Goal: Information Seeking & Learning: Learn about a topic

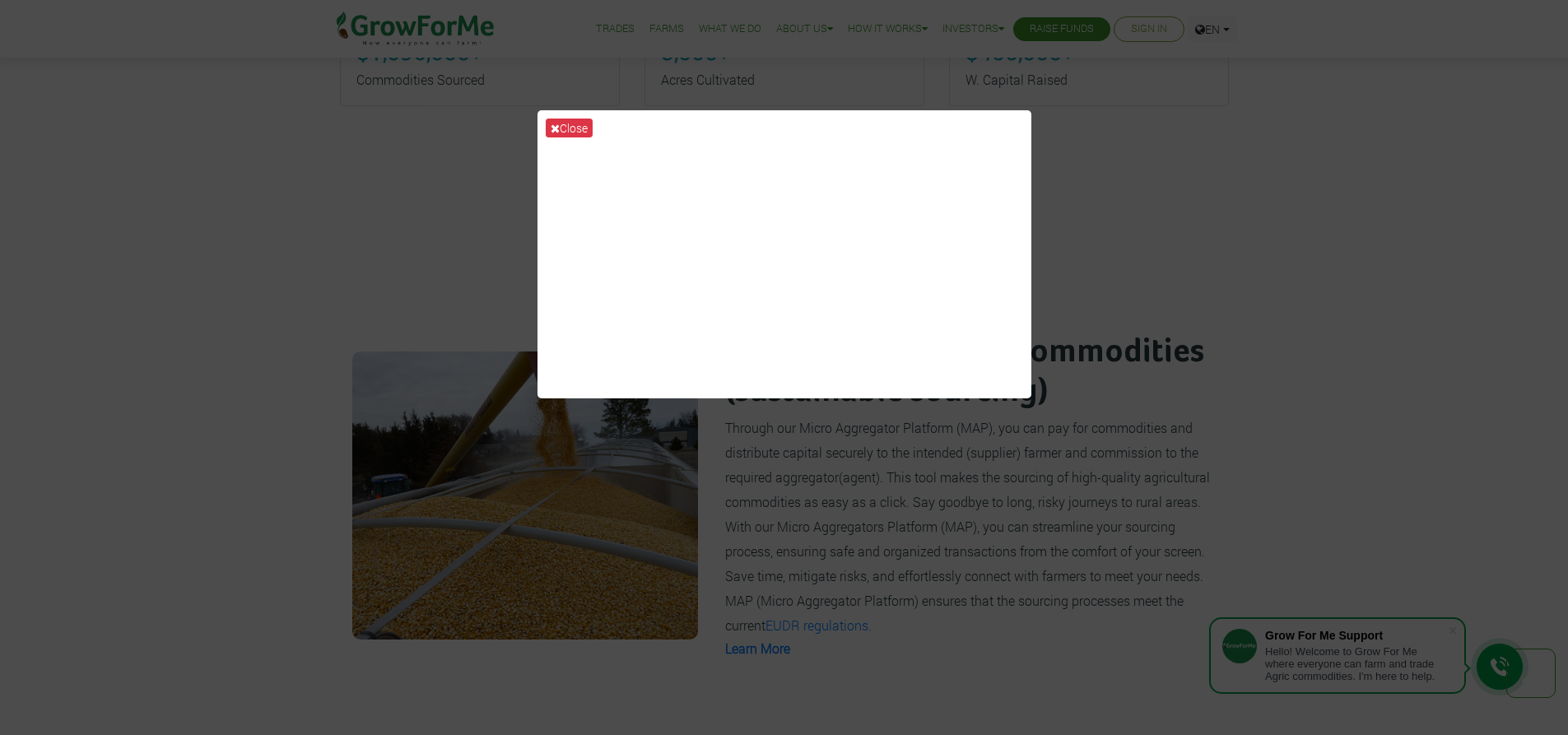
click at [1341, 355] on div "Close" at bounding box center [784, 367] width 1568 height 735
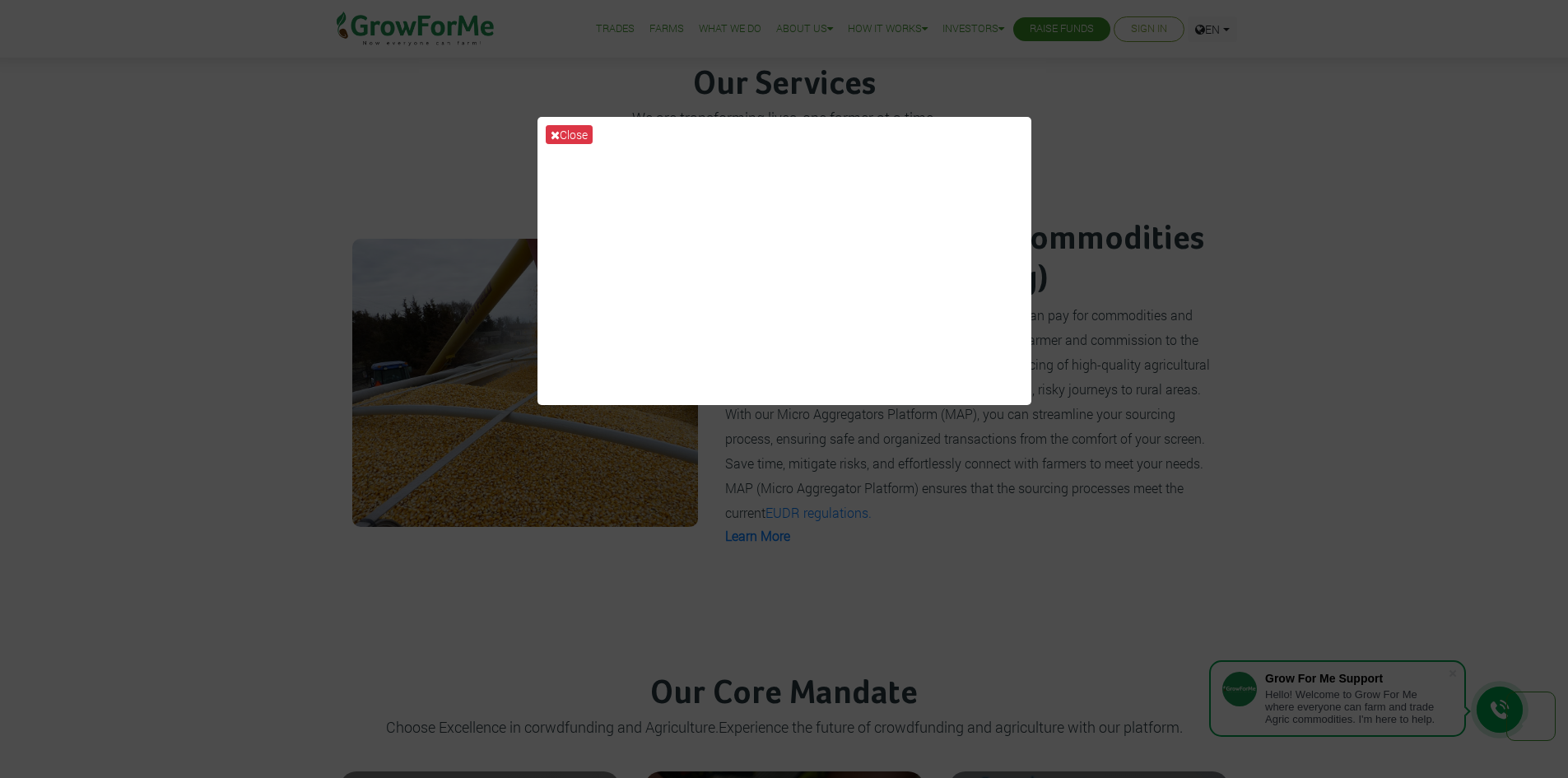
scroll to position [1196, 0]
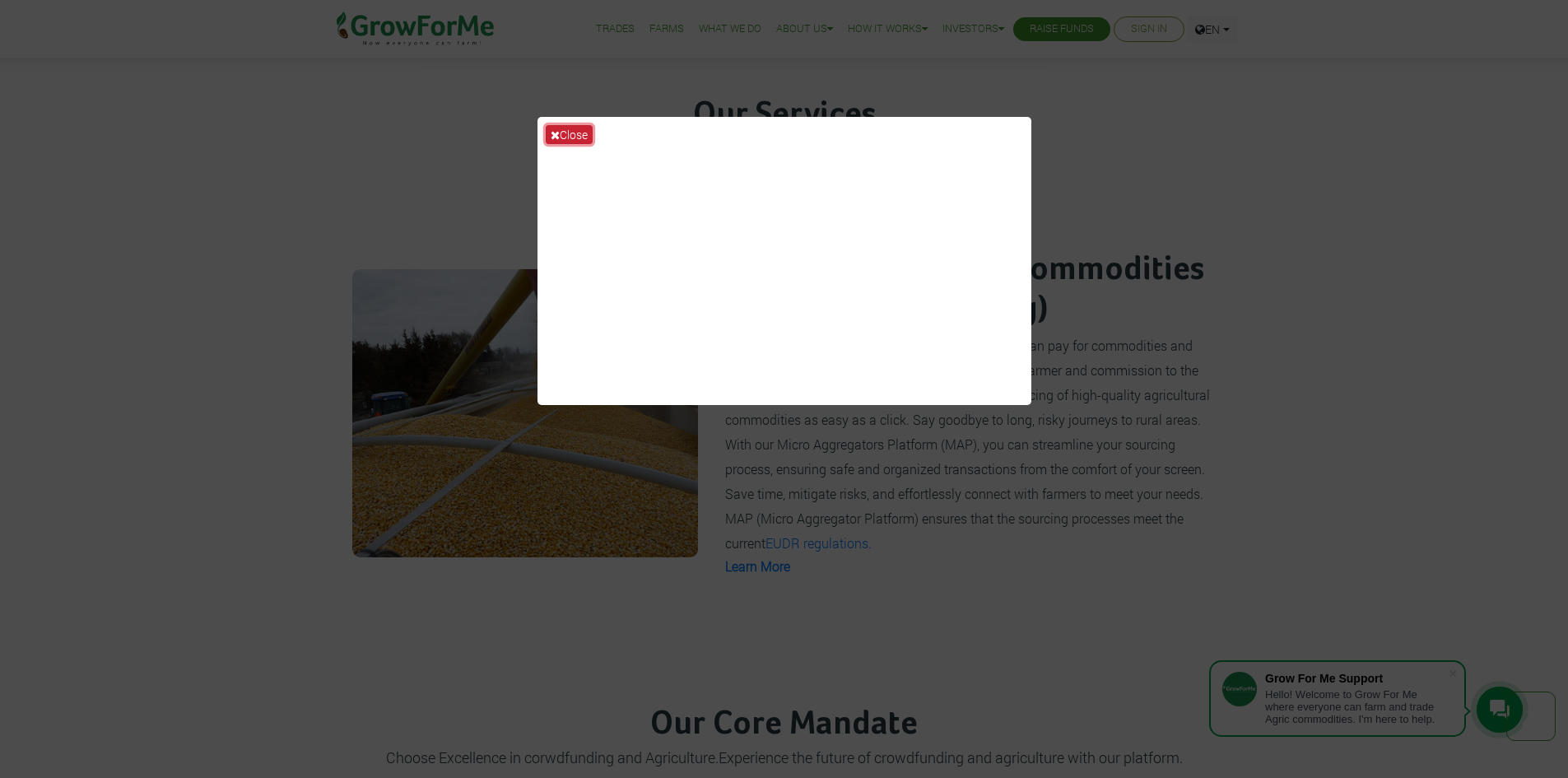
click at [576, 125] on button "Close" at bounding box center [569, 134] width 47 height 19
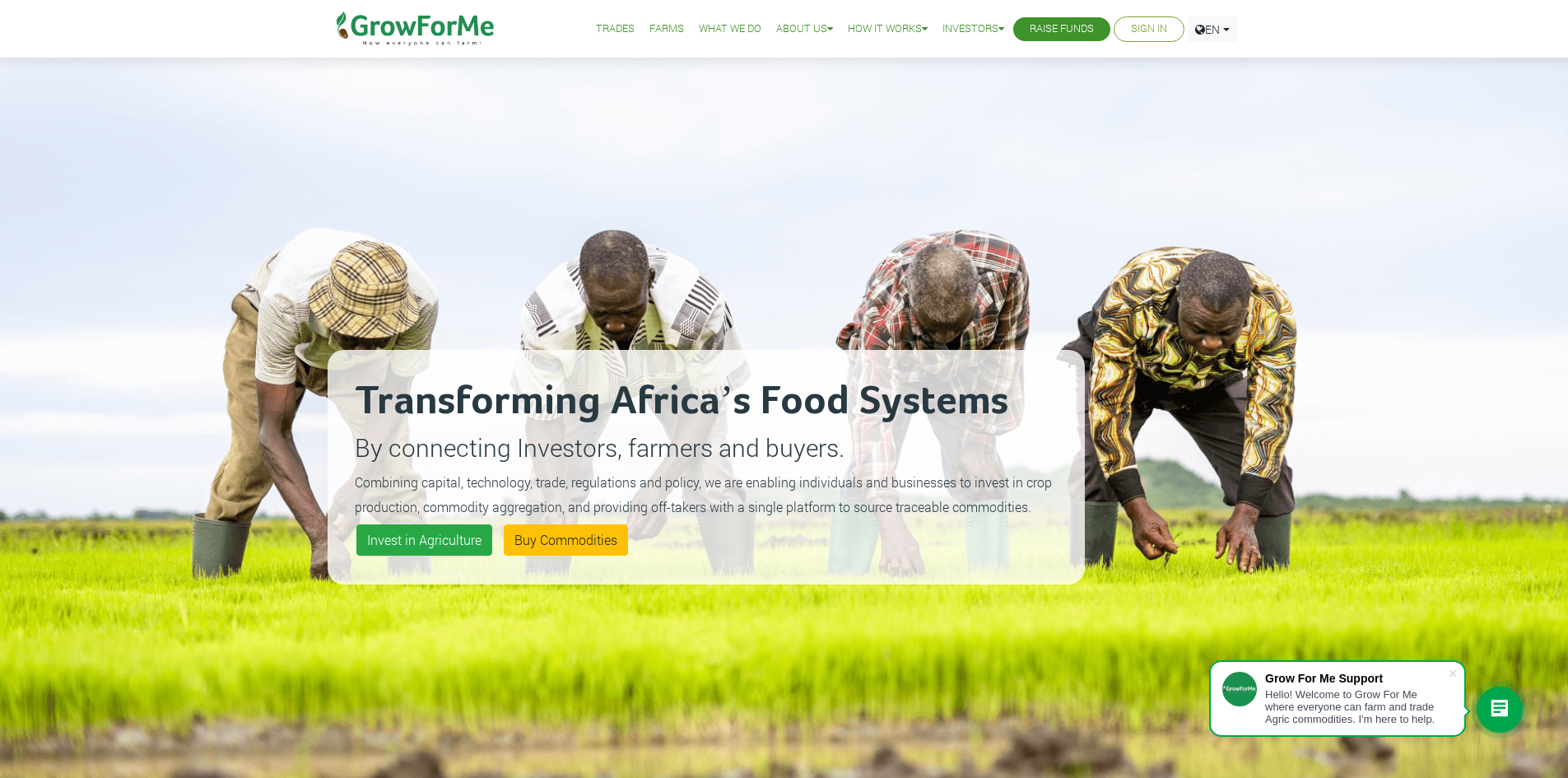
scroll to position [0, 0]
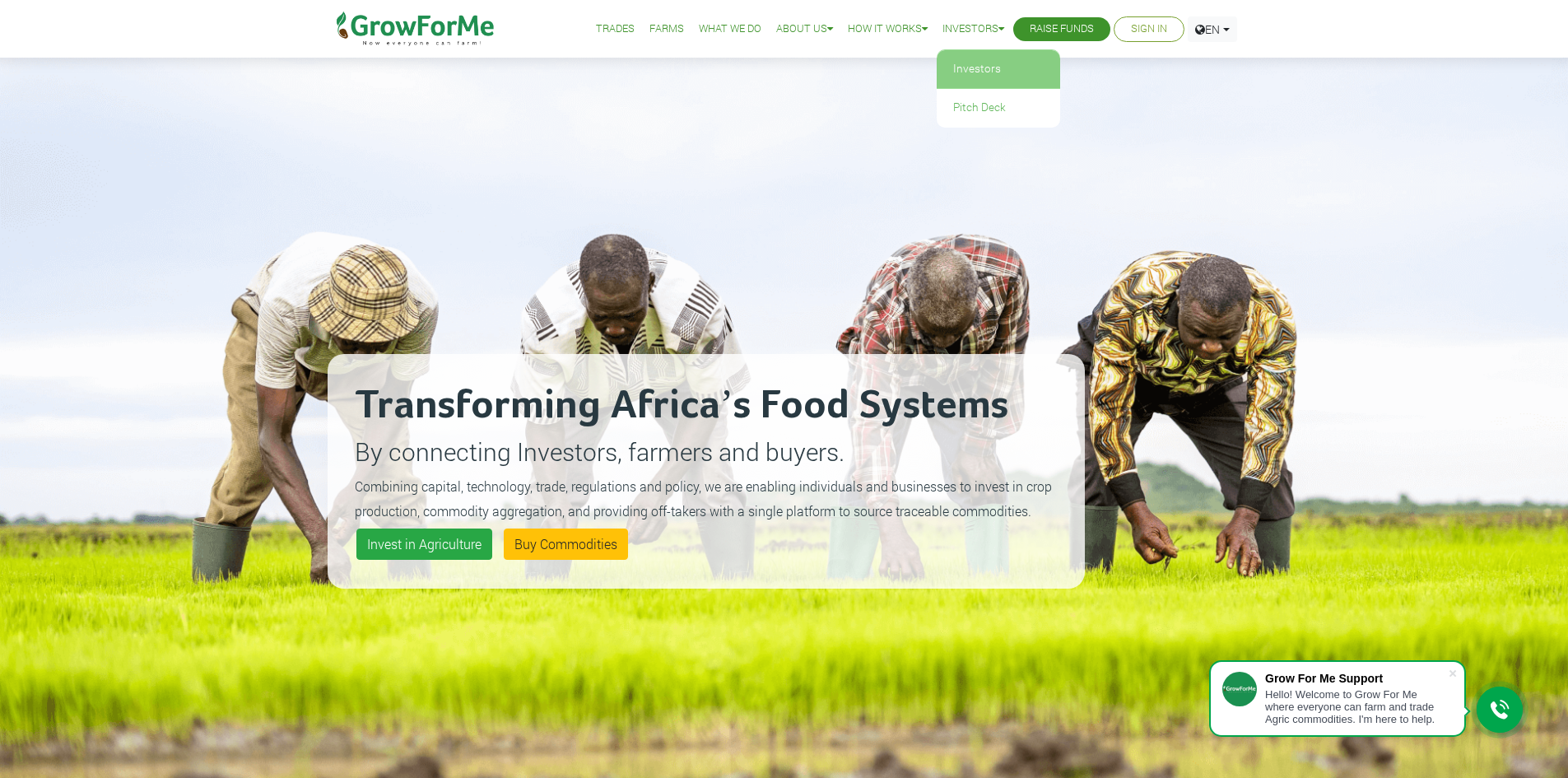
click at [971, 73] on link "Investors" at bounding box center [998, 69] width 123 height 38
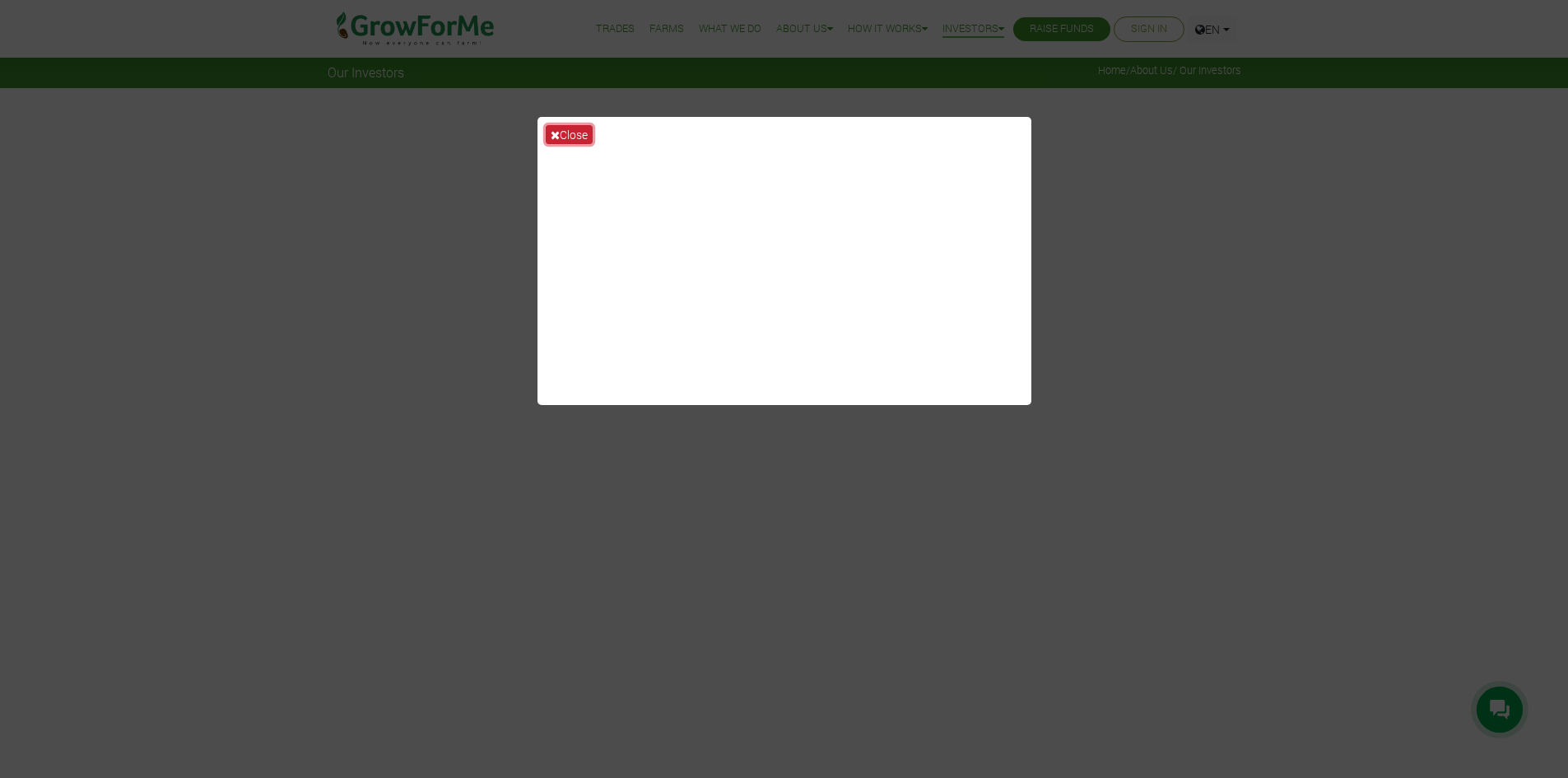
click at [579, 129] on button "Close" at bounding box center [569, 134] width 47 height 19
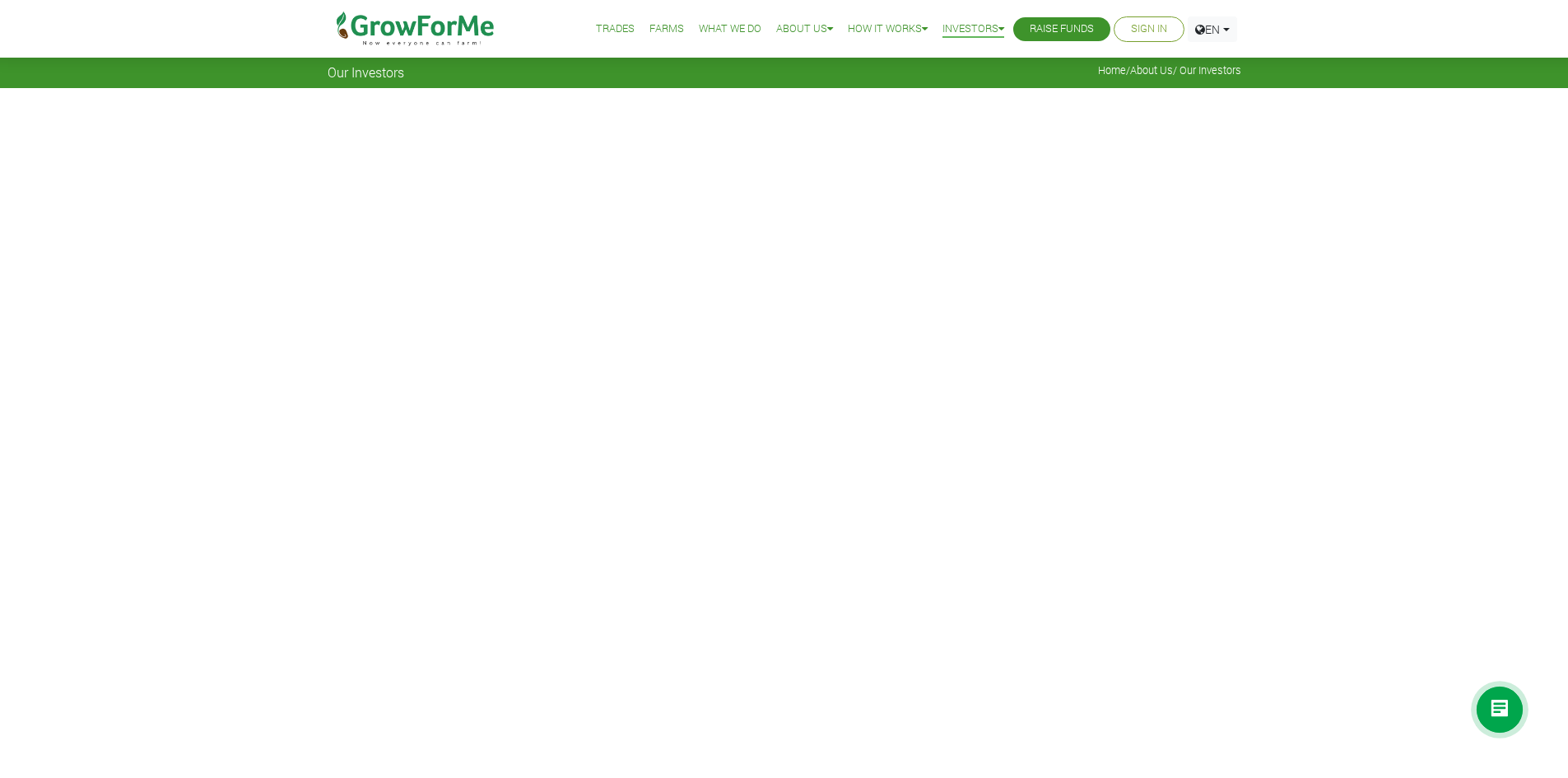
click at [1054, 29] on link "Raise Funds" at bounding box center [1062, 29] width 64 height 17
click at [871, 106] on link "FAQ" at bounding box center [911, 108] width 138 height 38
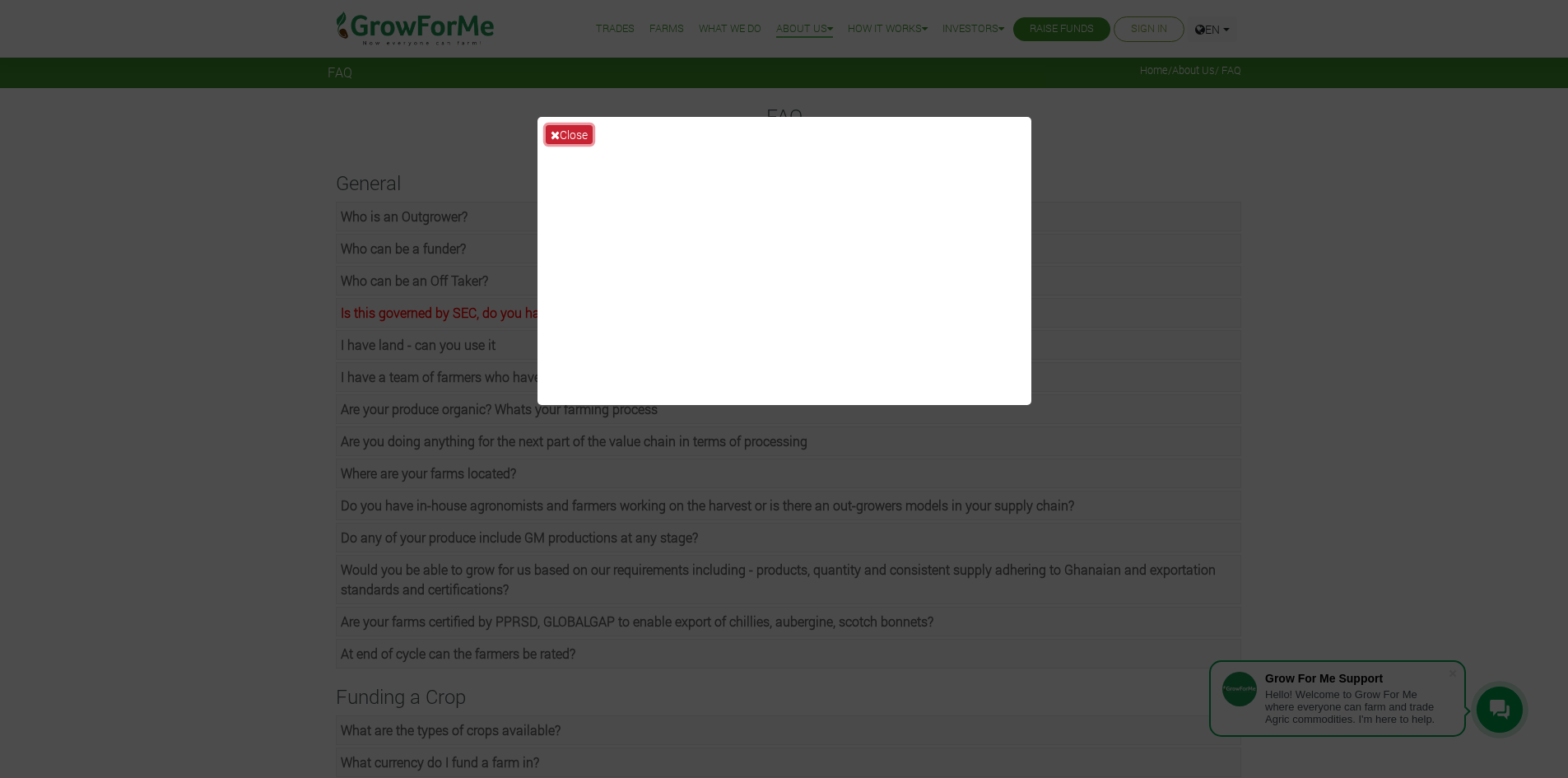
click at [576, 131] on button "Close" at bounding box center [569, 134] width 47 height 19
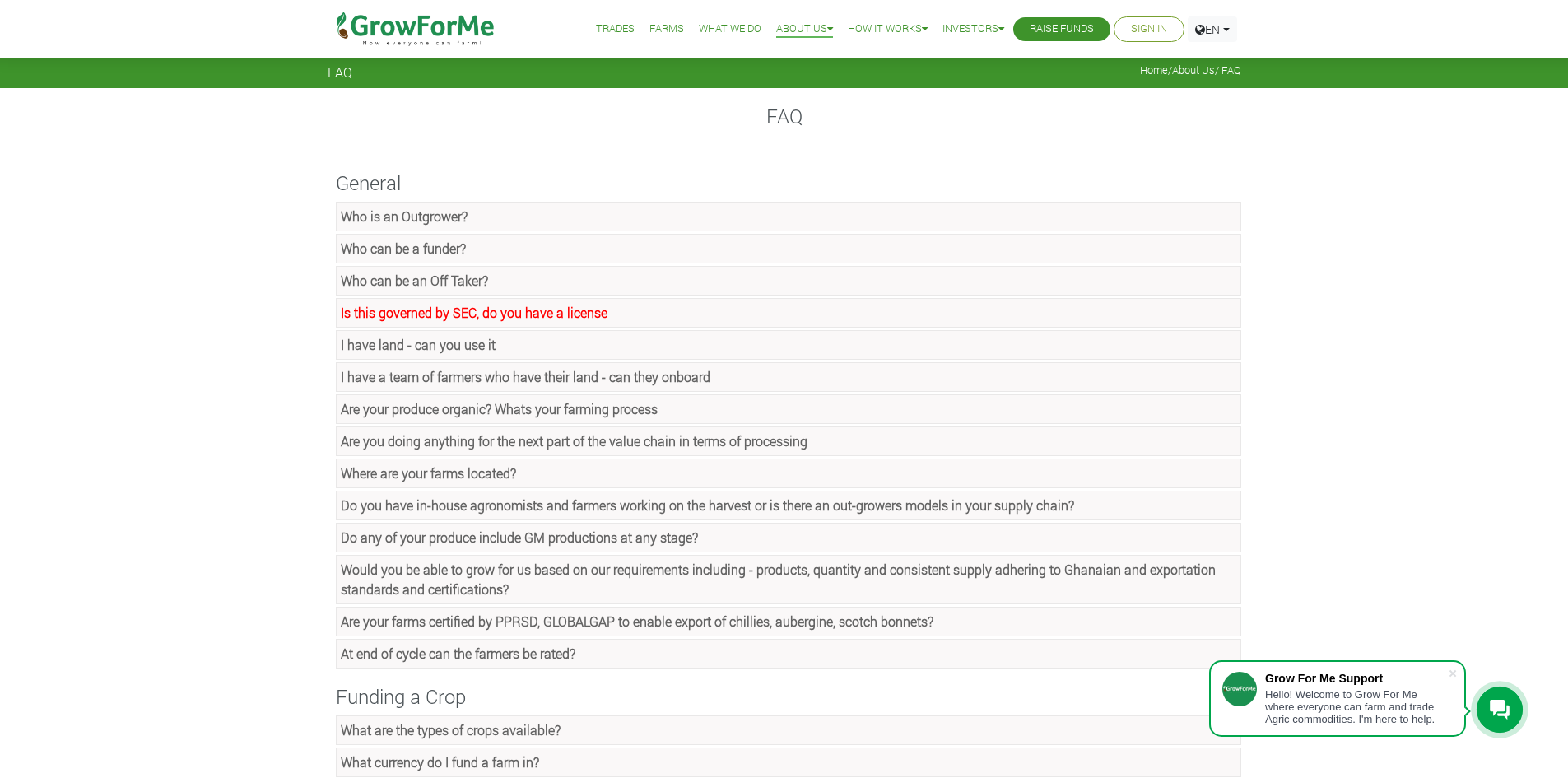
click at [487, 317] on strong "Is this governed by SEC, do you have a license" at bounding box center [474, 312] width 267 height 17
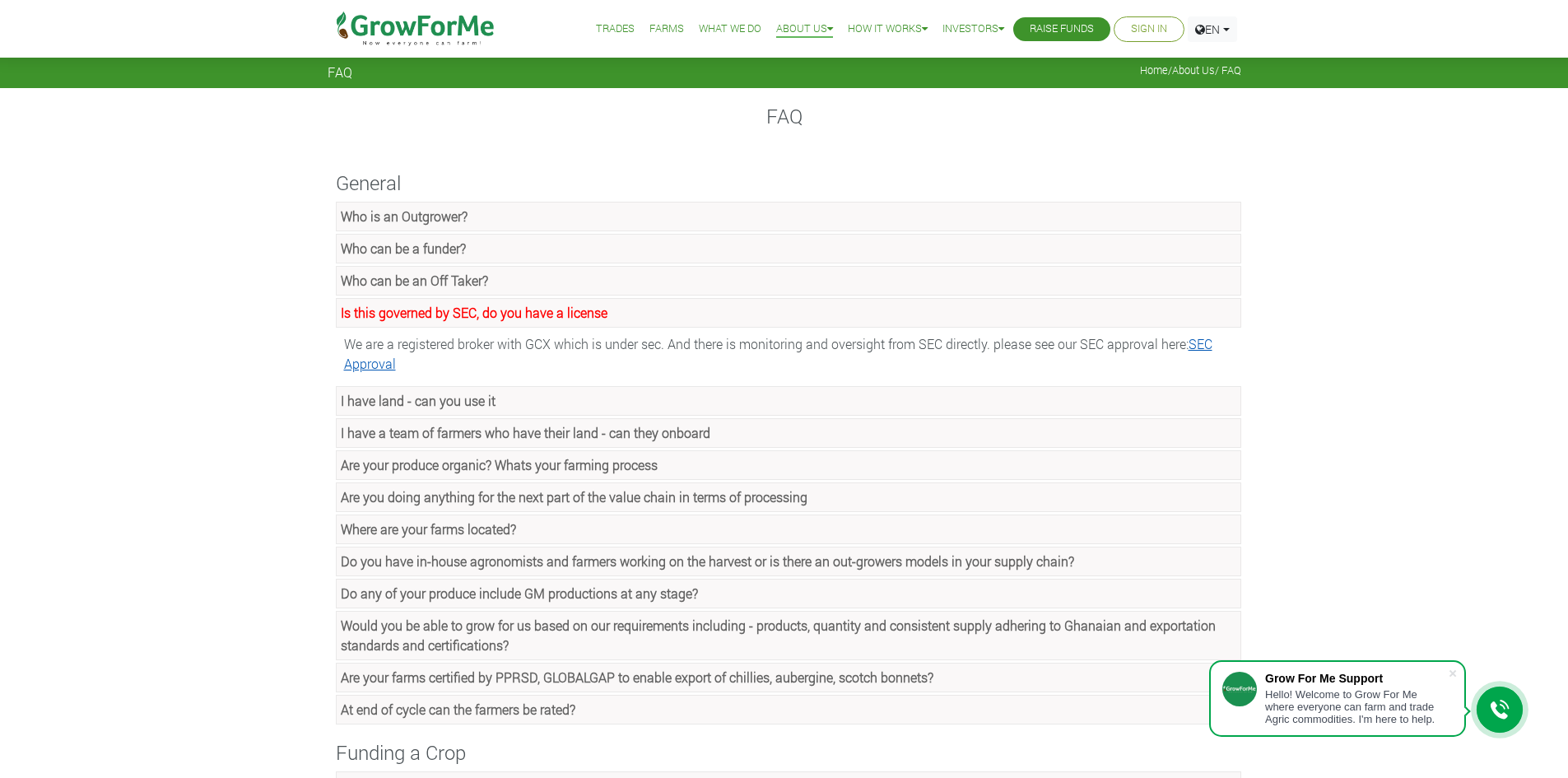
click at [1211, 343] on link "SEC Approval" at bounding box center [778, 354] width 869 height 37
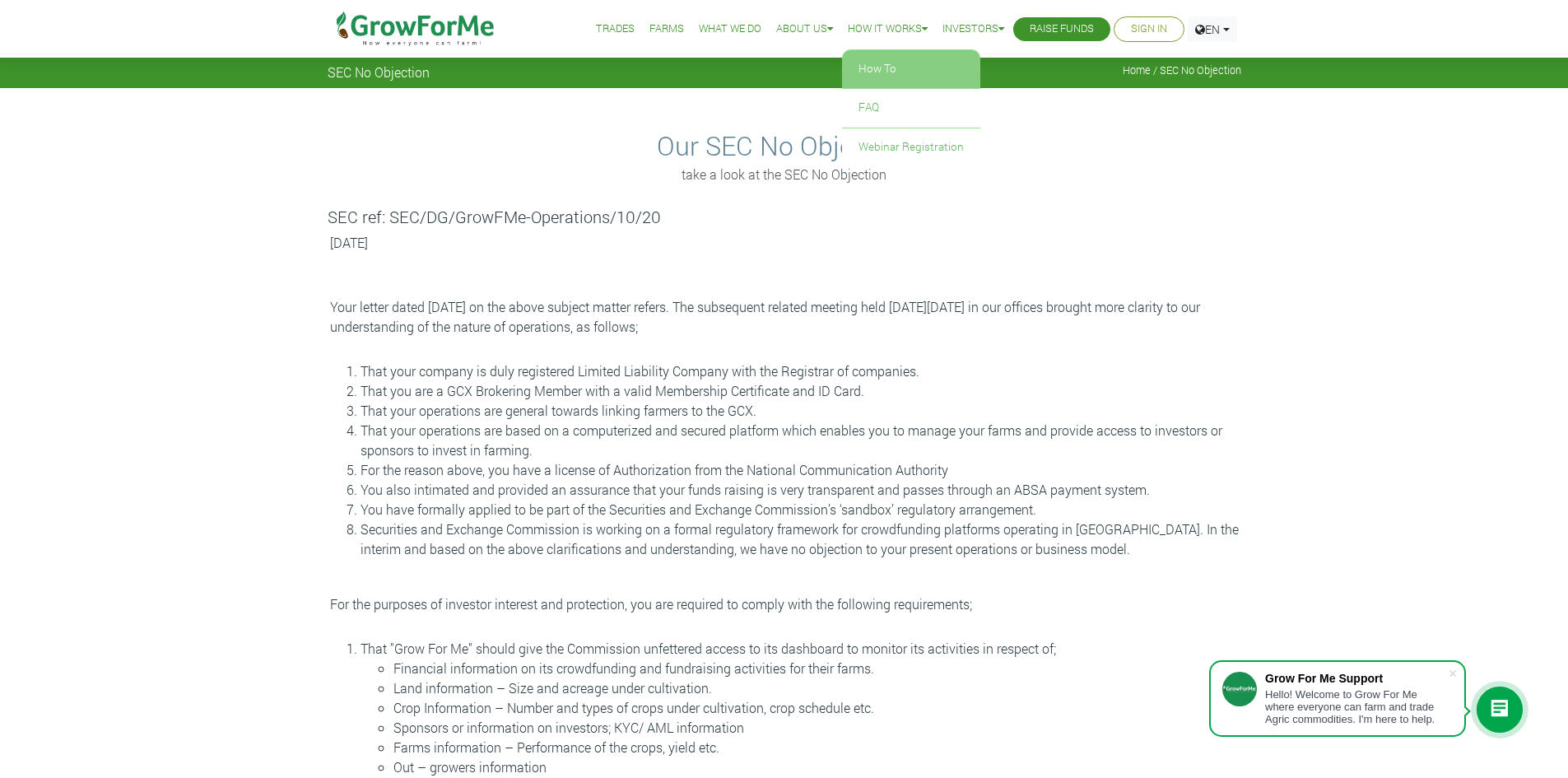
click at [882, 66] on link "How To" at bounding box center [911, 69] width 138 height 38
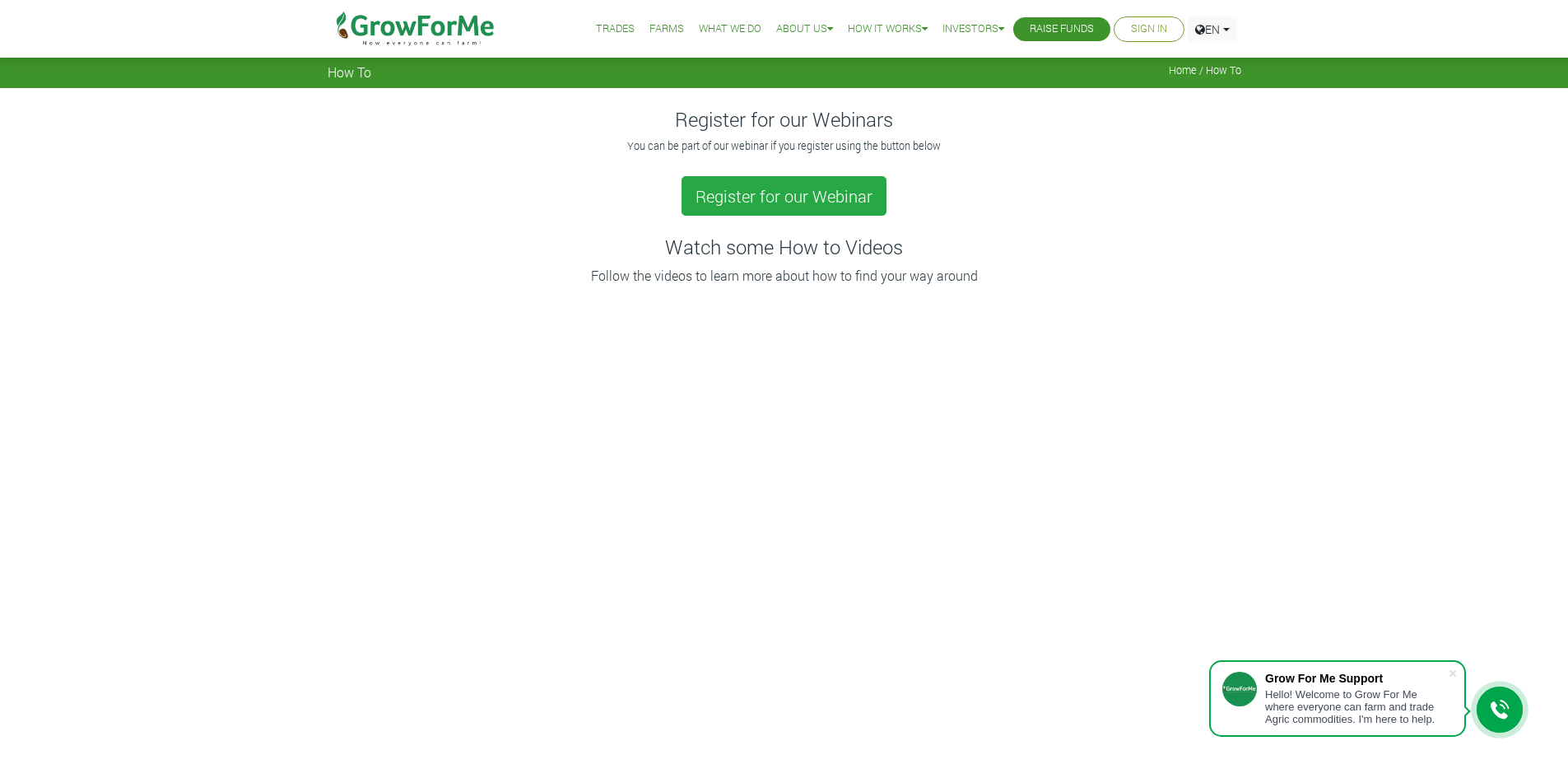
click at [724, 21] on link "What We Do" at bounding box center [730, 29] width 63 height 17
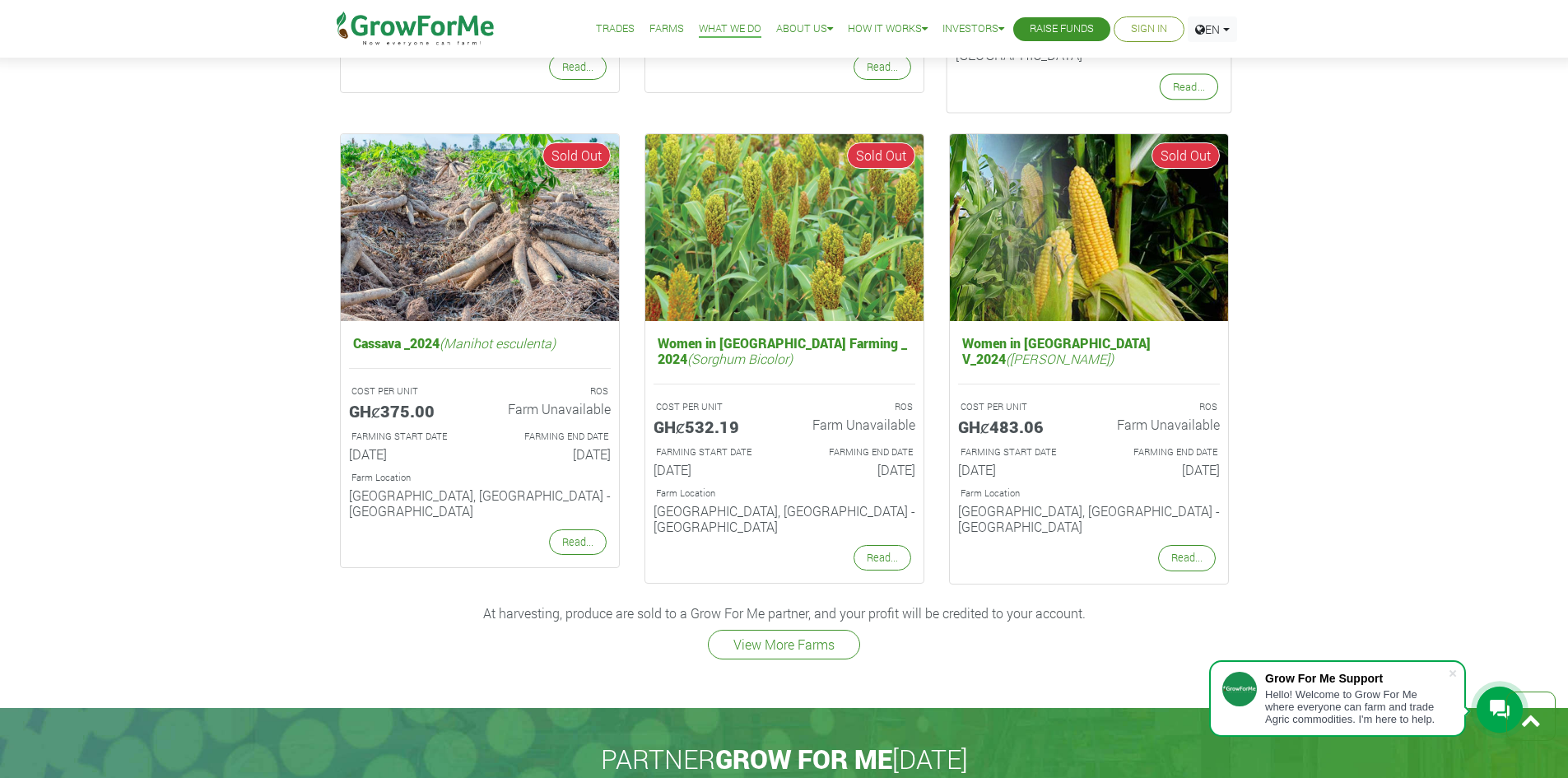
scroll to position [2059, 0]
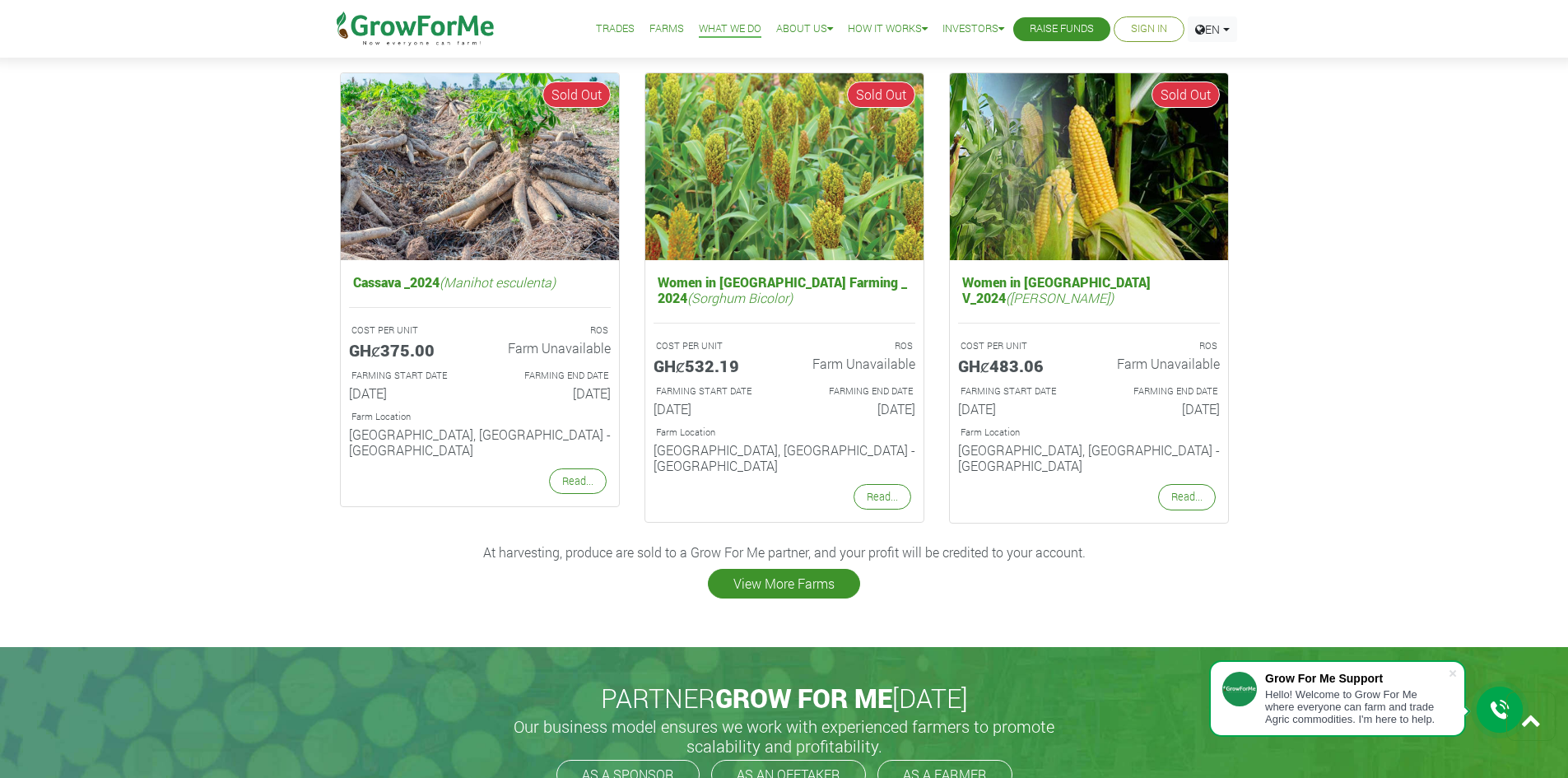
click at [815, 569] on link "View More Farms" at bounding box center [783, 584] width 152 height 29
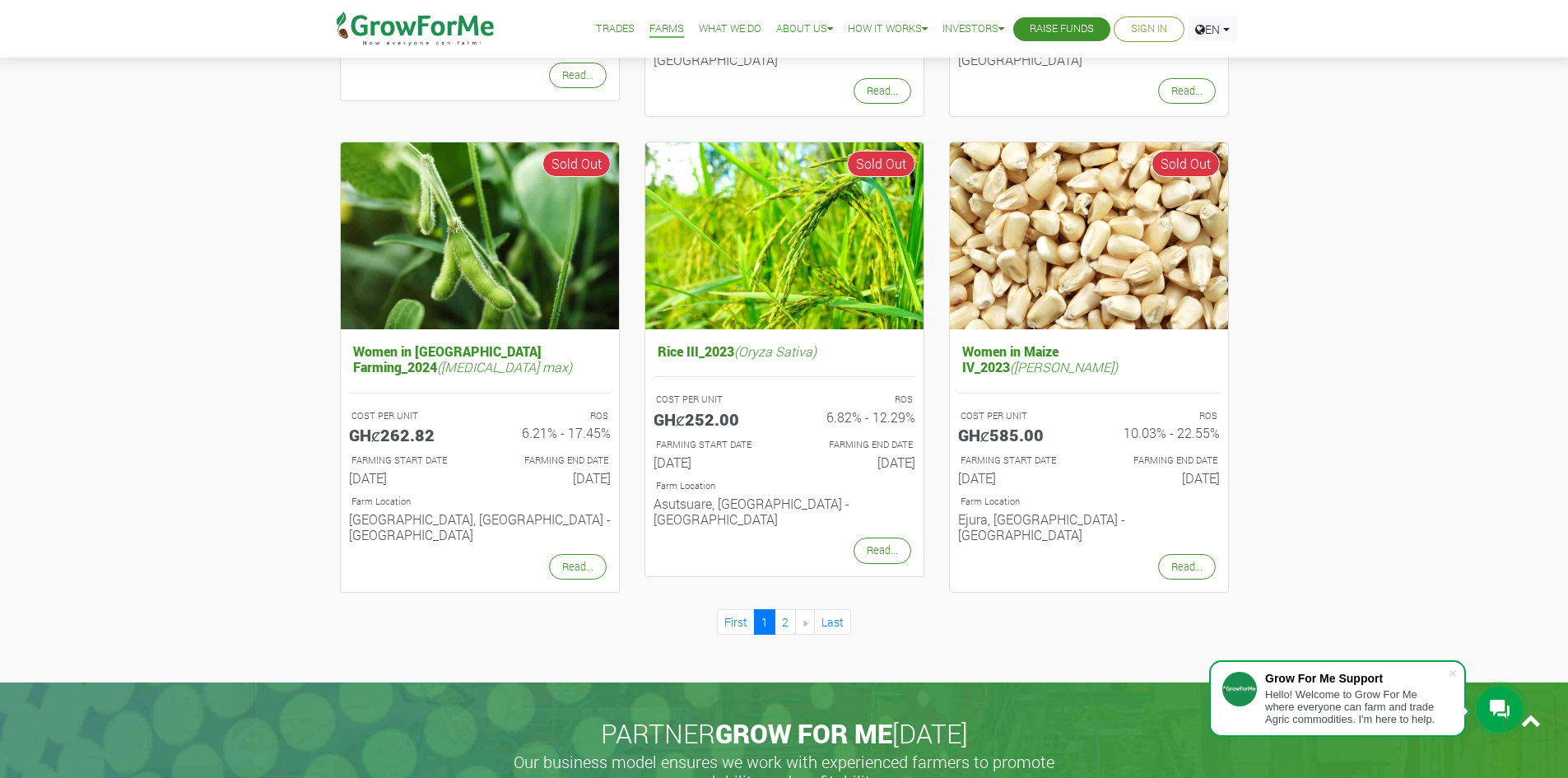
scroll to position [1647, 0]
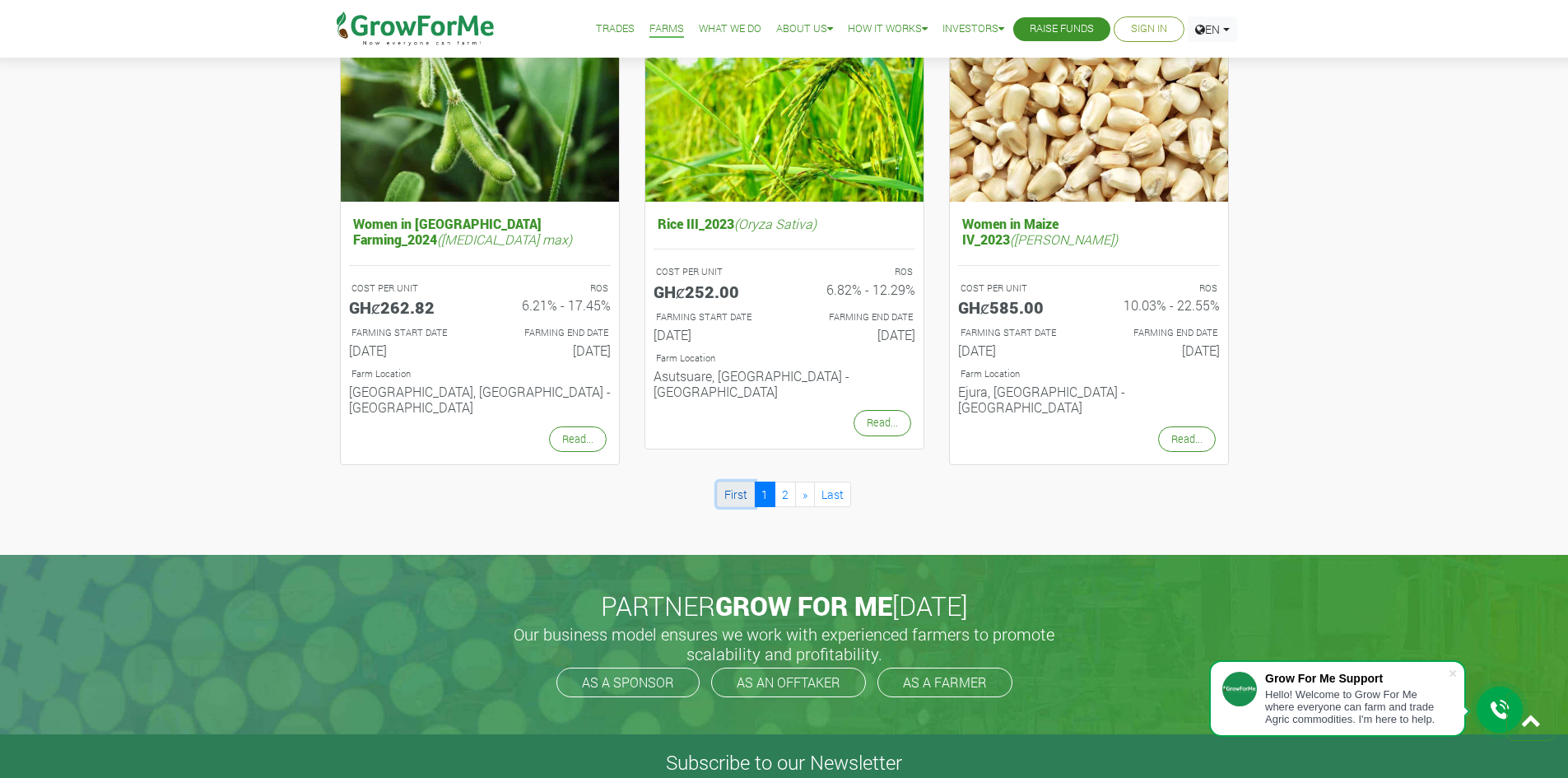
click at [737, 482] on link "First" at bounding box center [735, 494] width 38 height 26
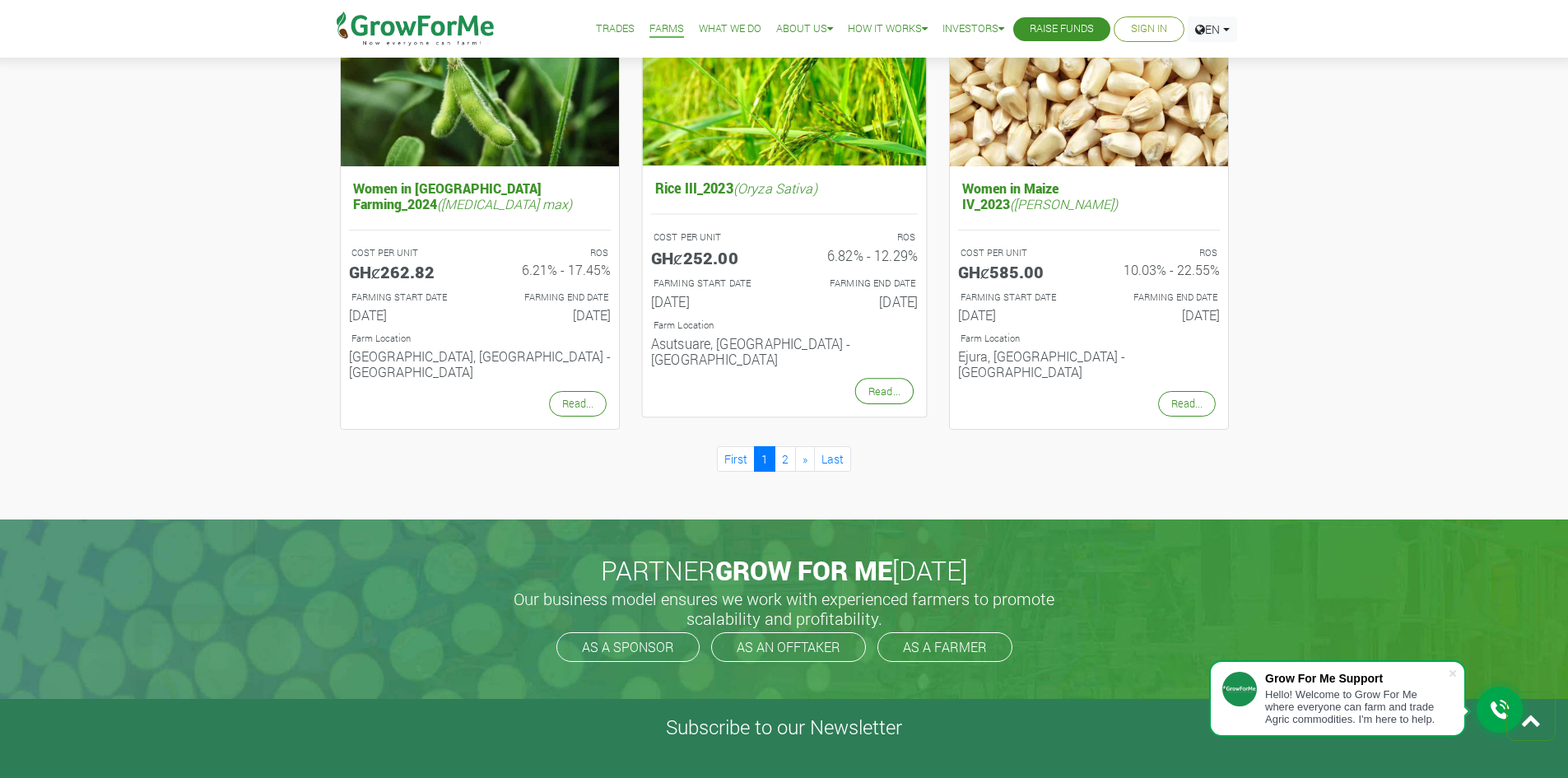
scroll to position [1729, 0]
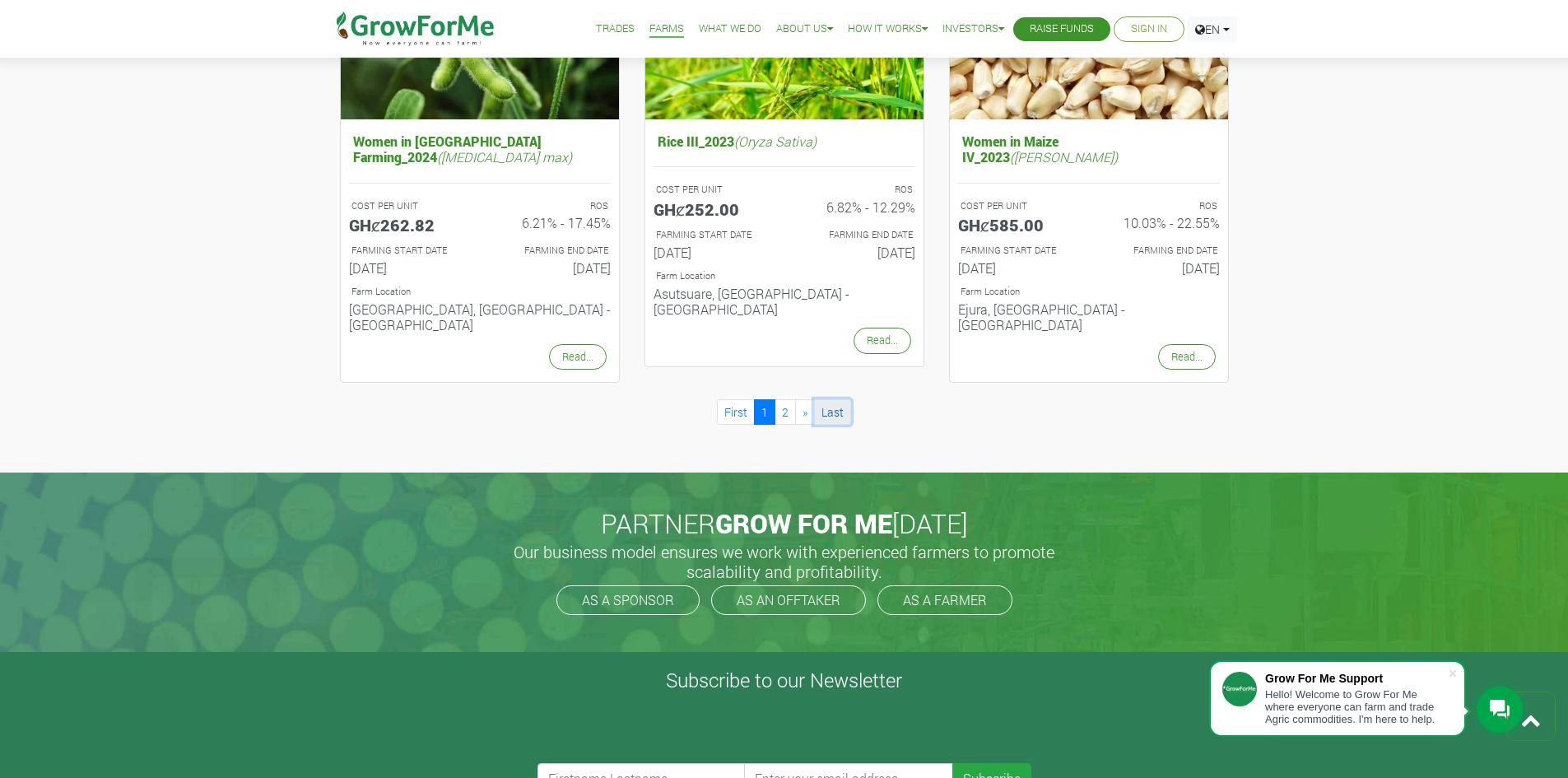
click at [829, 400] on link "Last" at bounding box center [833, 412] width 37 height 26
